Goal: Information Seeking & Learning: Learn about a topic

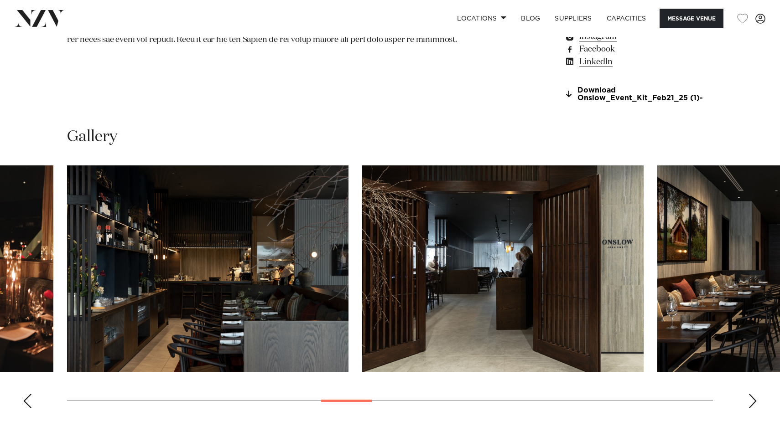
click at [468, 310] on img "13 / 28" at bounding box center [502, 269] width 281 height 207
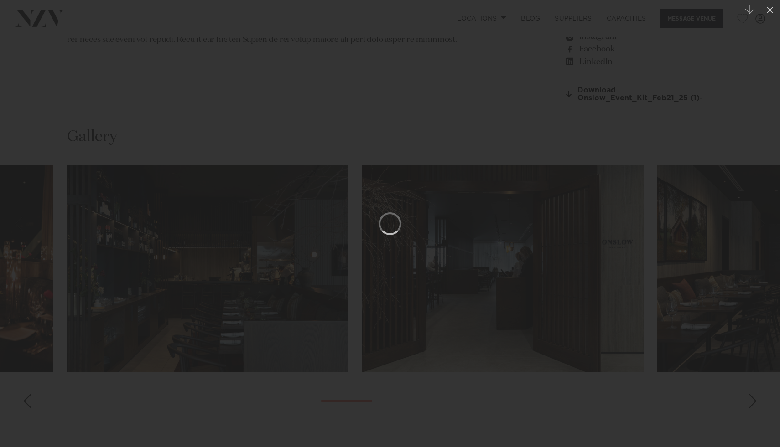
click at [297, 120] on div at bounding box center [390, 223] width 780 height 447
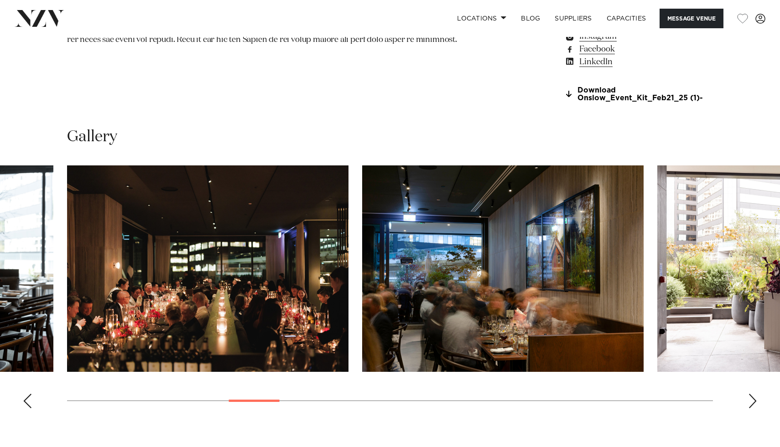
click at [277, 316] on img "8 / 28" at bounding box center [207, 269] width 281 height 207
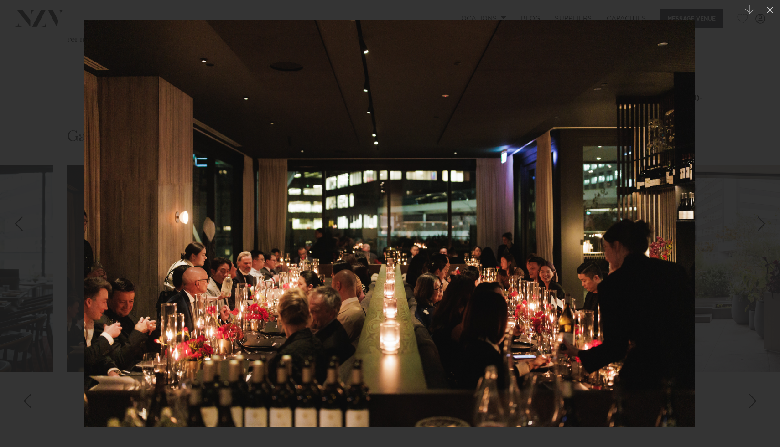
click at [745, 85] on div at bounding box center [390, 223] width 780 height 447
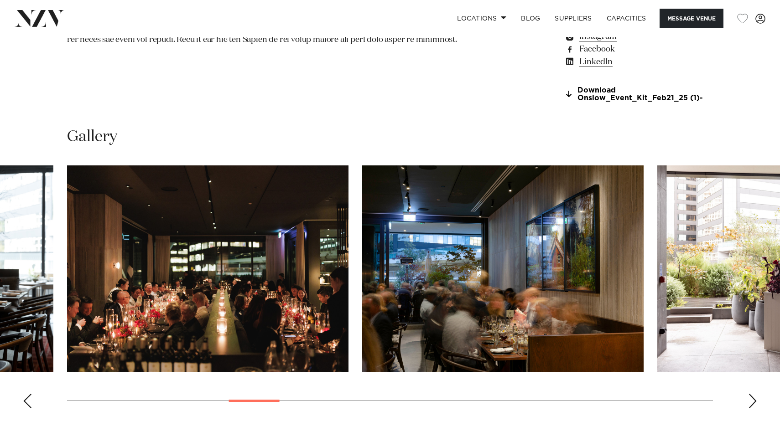
click at [754, 400] on div "Next slide" at bounding box center [752, 401] width 9 height 15
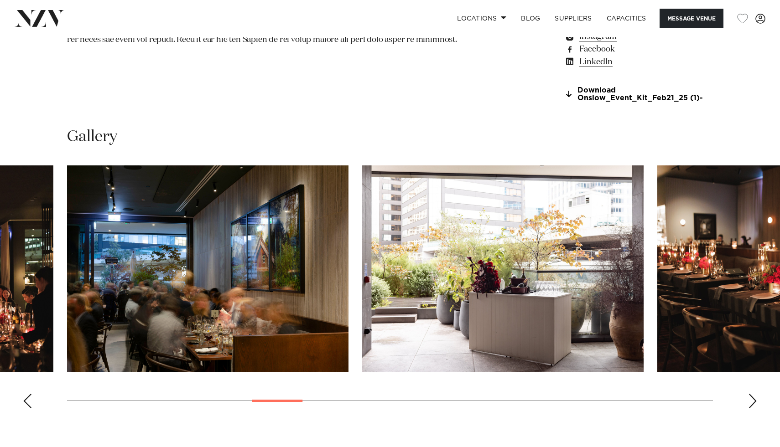
click at [754, 400] on div "Next slide" at bounding box center [752, 401] width 9 height 15
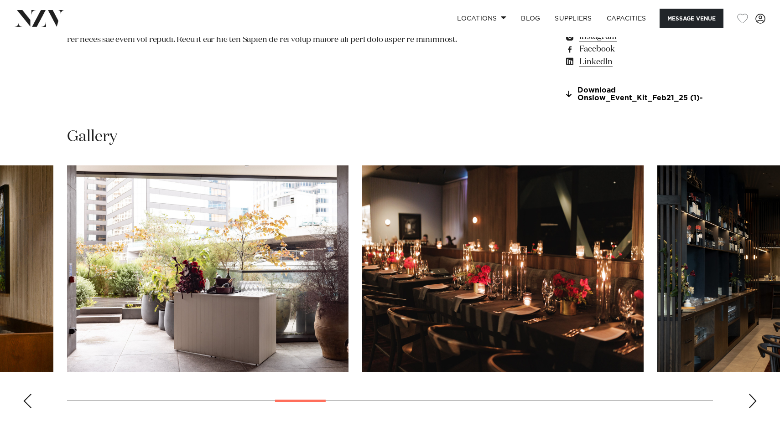
click at [754, 400] on div "Next slide" at bounding box center [752, 401] width 9 height 15
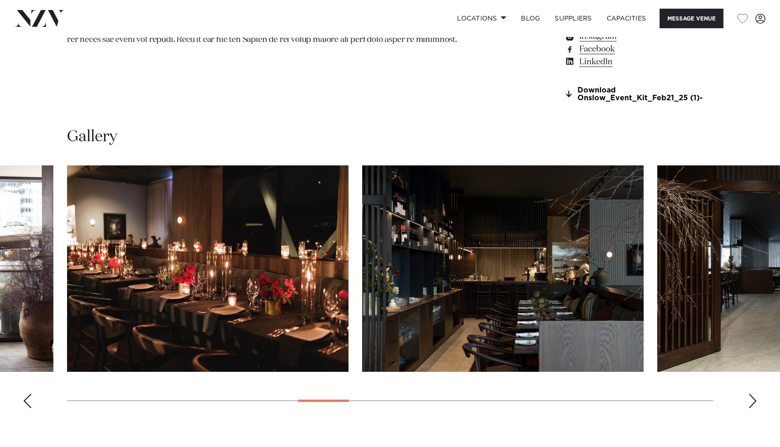
click at [754, 400] on div "Next slide" at bounding box center [752, 401] width 9 height 15
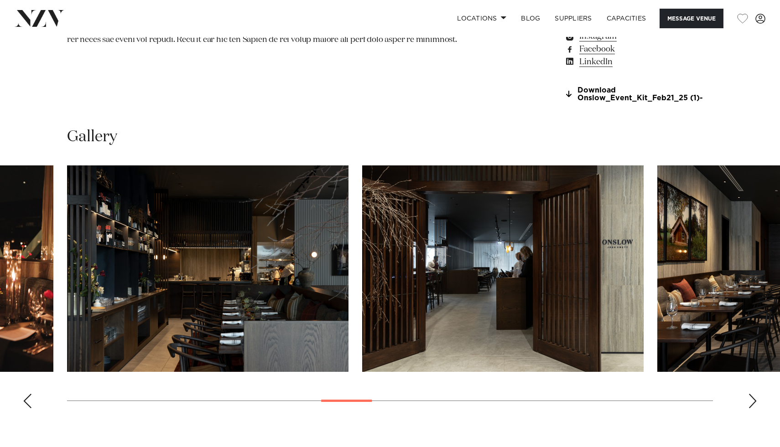
click at [273, 331] on img "12 / 28" at bounding box center [207, 269] width 281 height 207
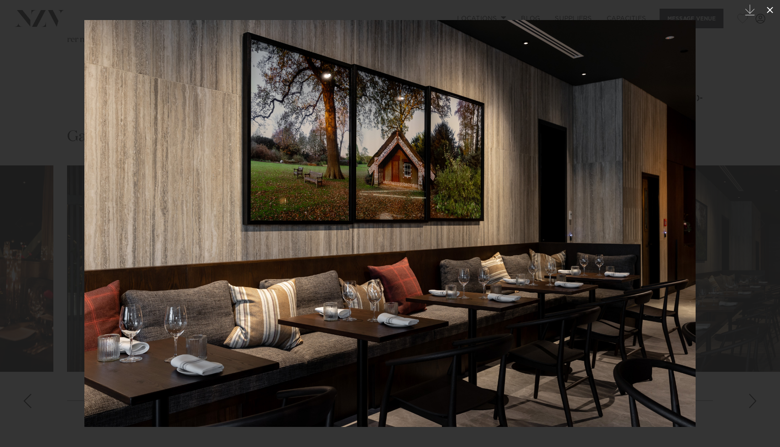
click at [773, 11] on icon at bounding box center [769, 10] width 11 height 11
